Goal: Check status: Check status

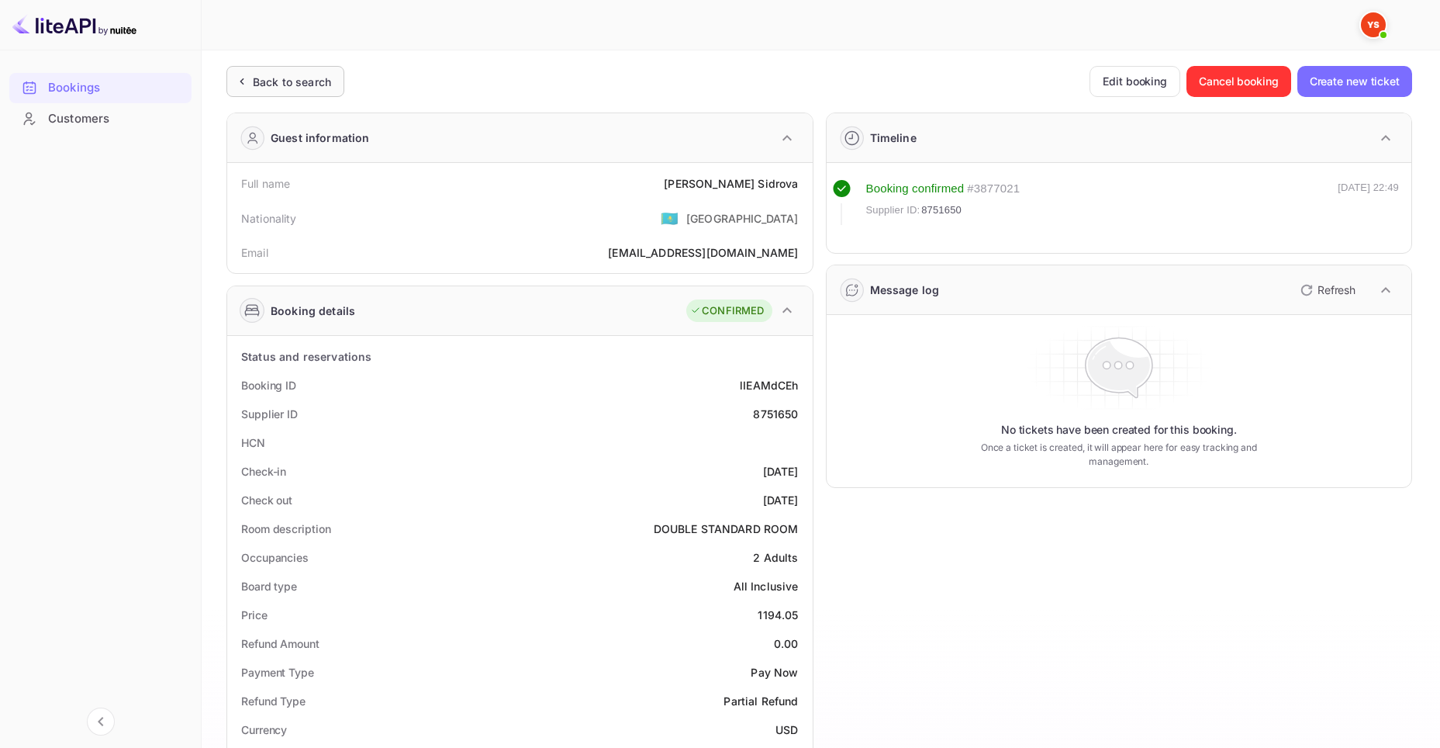
click at [304, 88] on div "Back to search" at bounding box center [292, 82] width 78 height 16
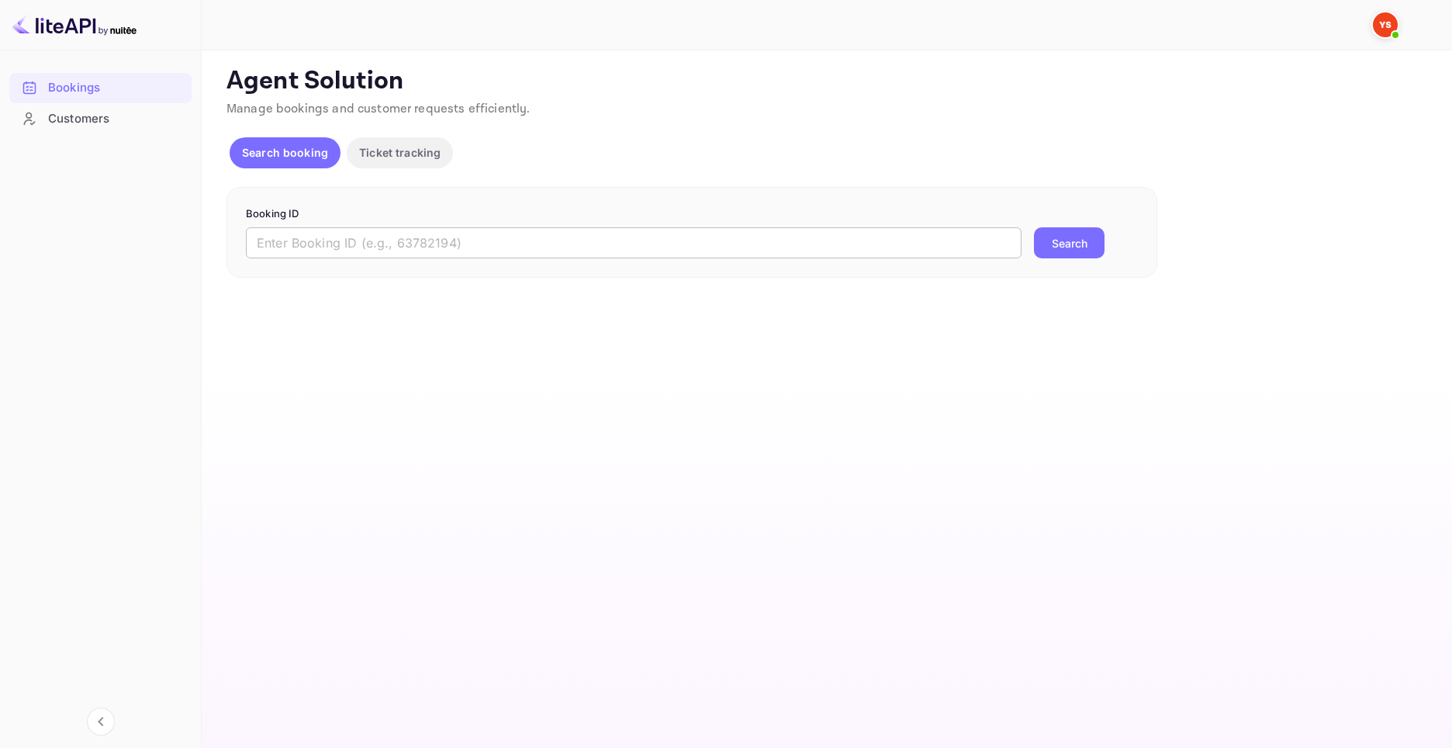
click at [392, 240] on input "text" at bounding box center [634, 242] width 776 height 31
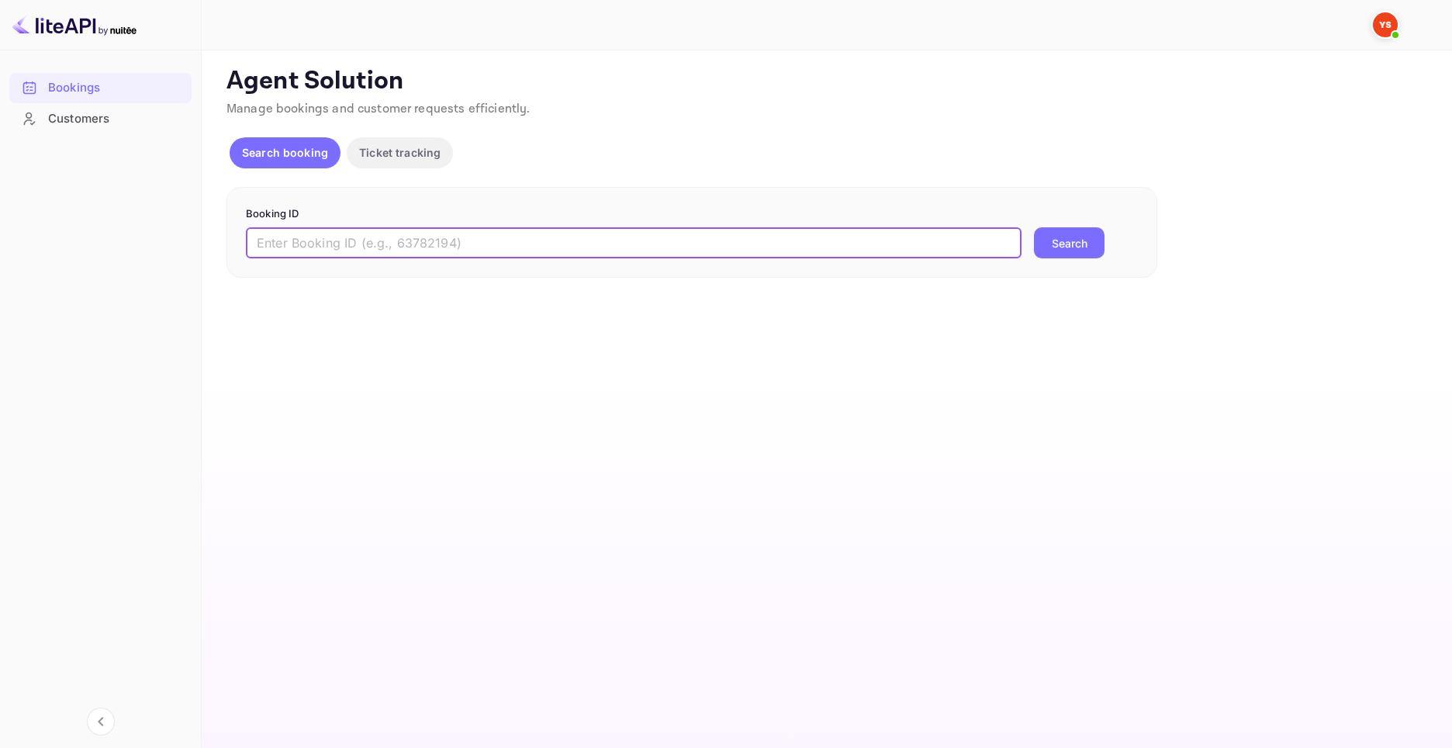
paste input "9543597"
type input "9543597"
click at [1063, 254] on button "Search" at bounding box center [1069, 242] width 71 height 31
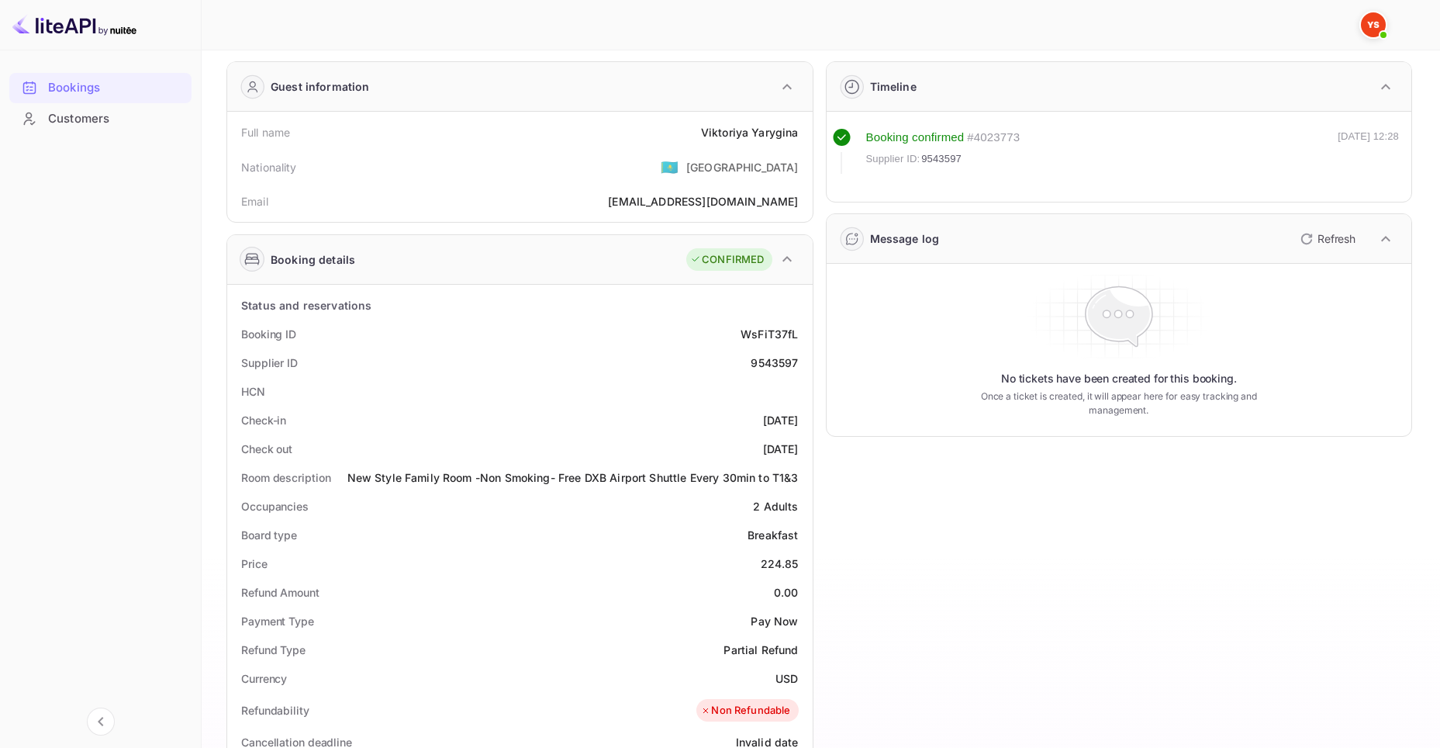
scroll to position [103, 0]
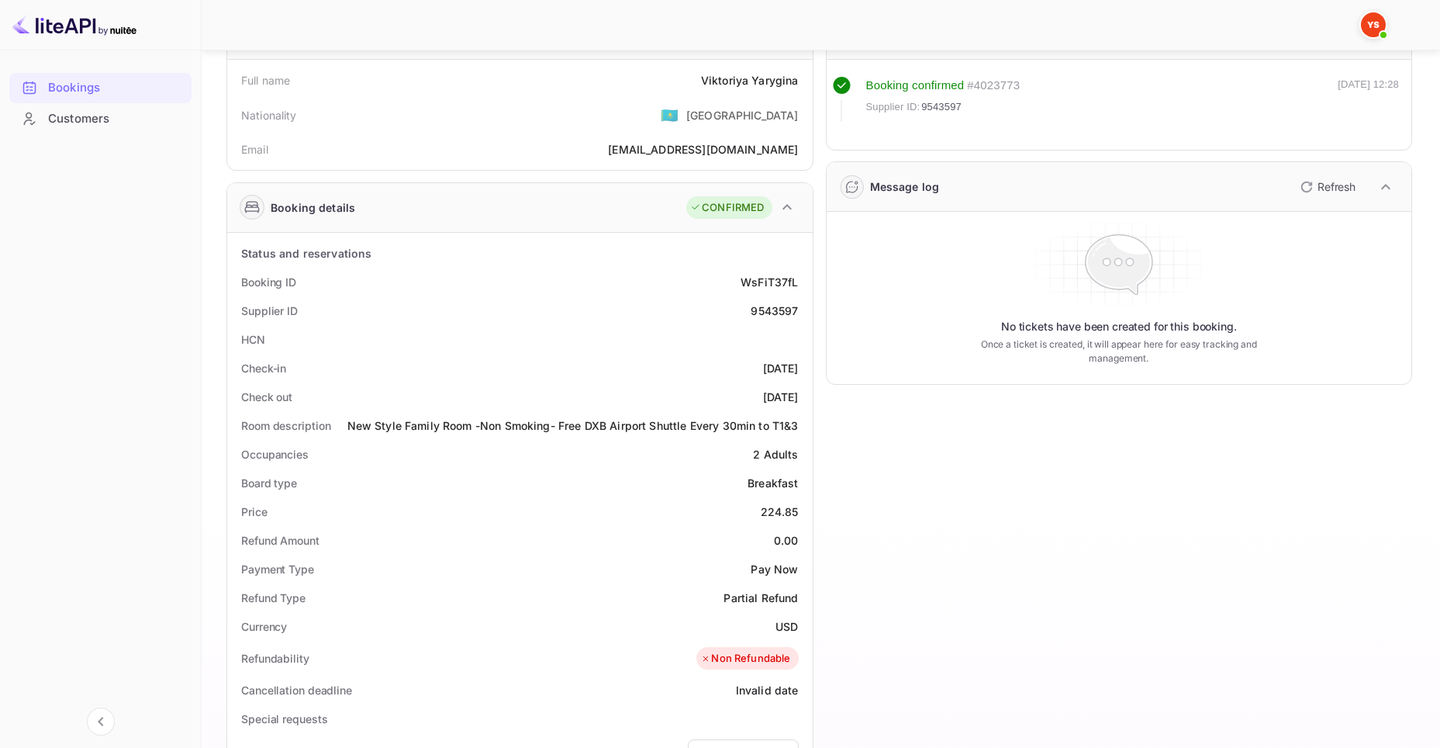
click at [793, 516] on div "224.85" at bounding box center [780, 511] width 38 height 16
copy div "224.85"
